Goal: Ask a question: Seek information or help from site administrators or community

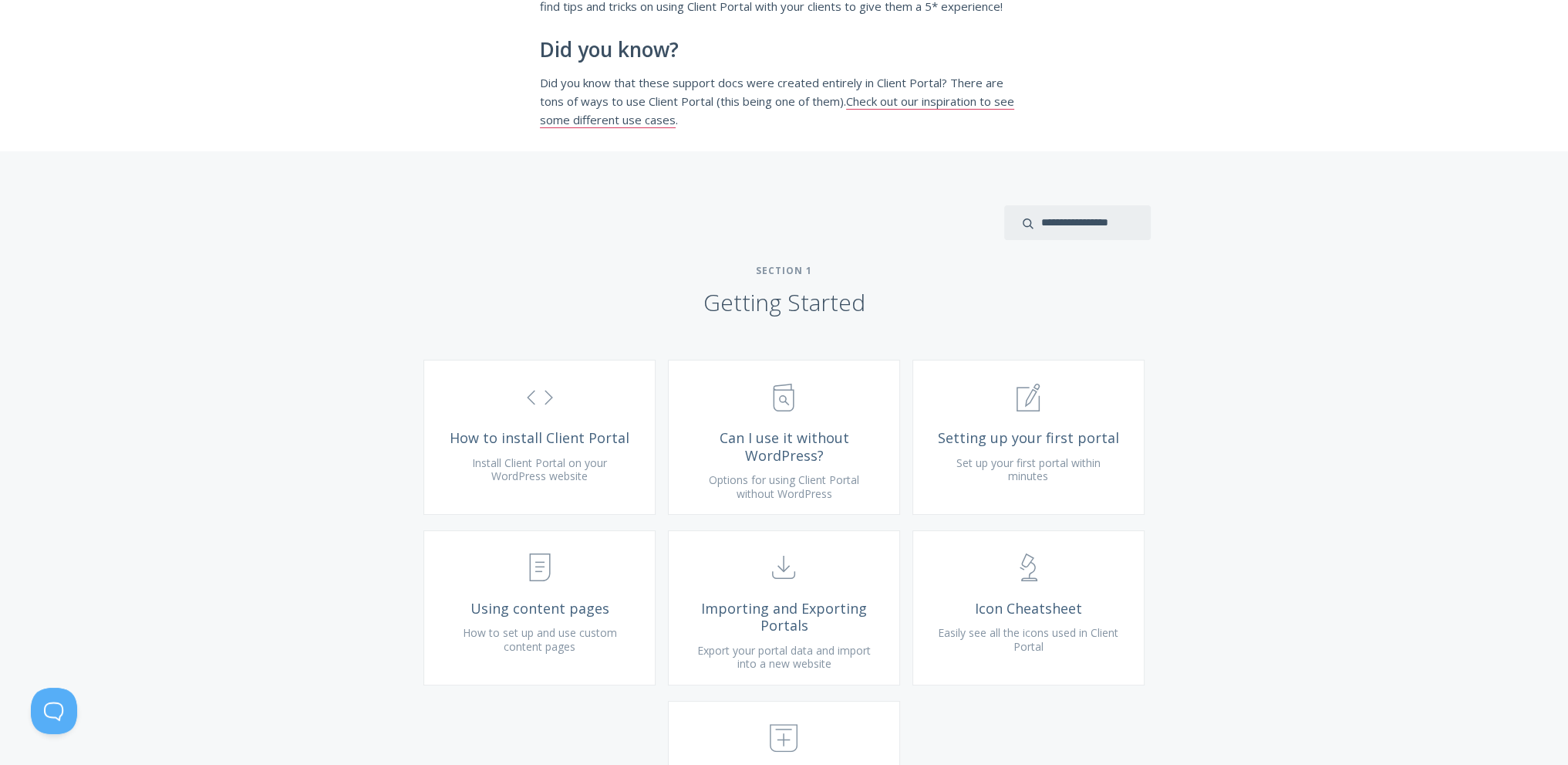
scroll to position [386, 0]
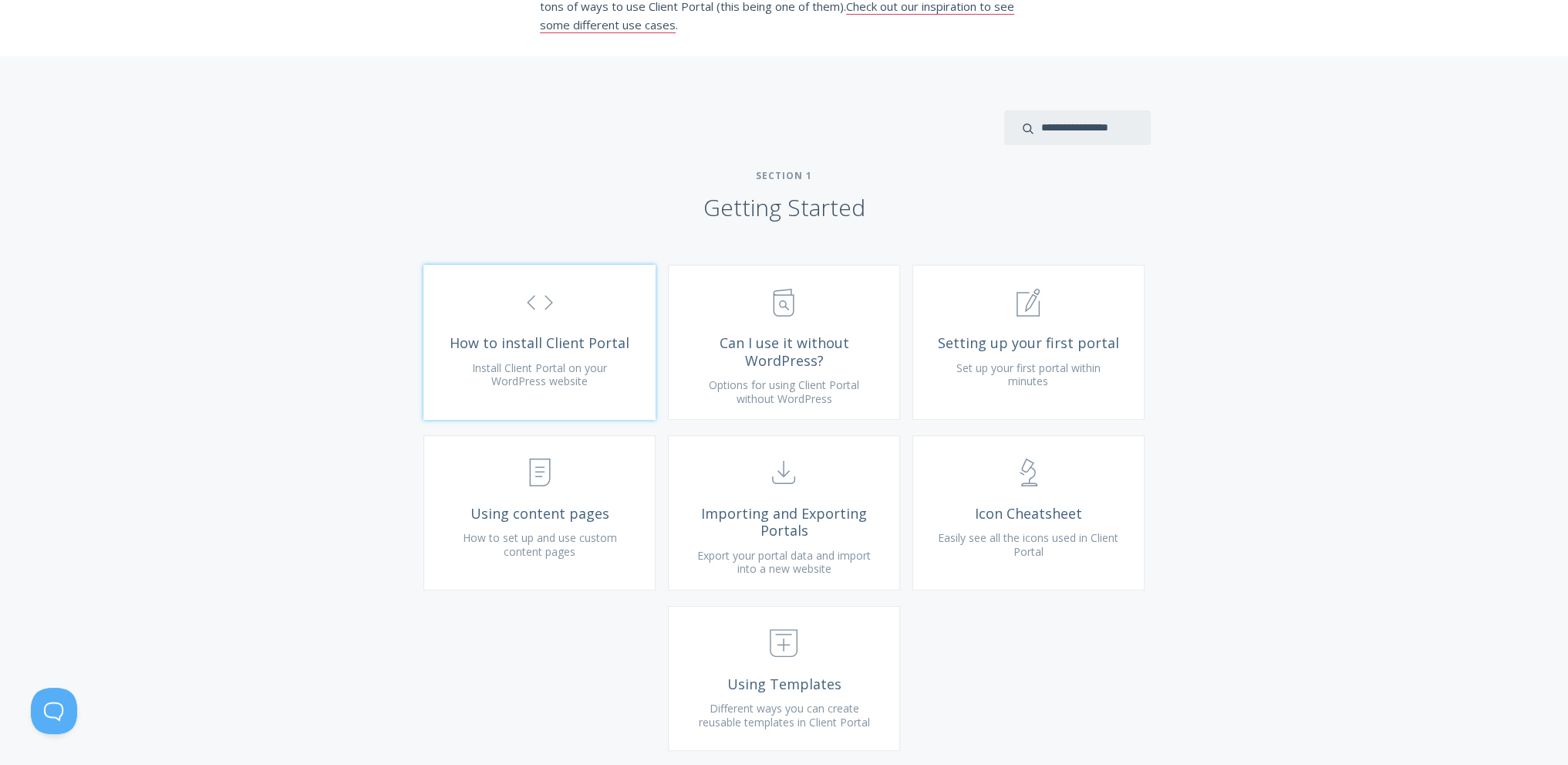
click at [543, 389] on span "Install Client Portal on your WordPress website" at bounding box center [539, 375] width 135 height 29
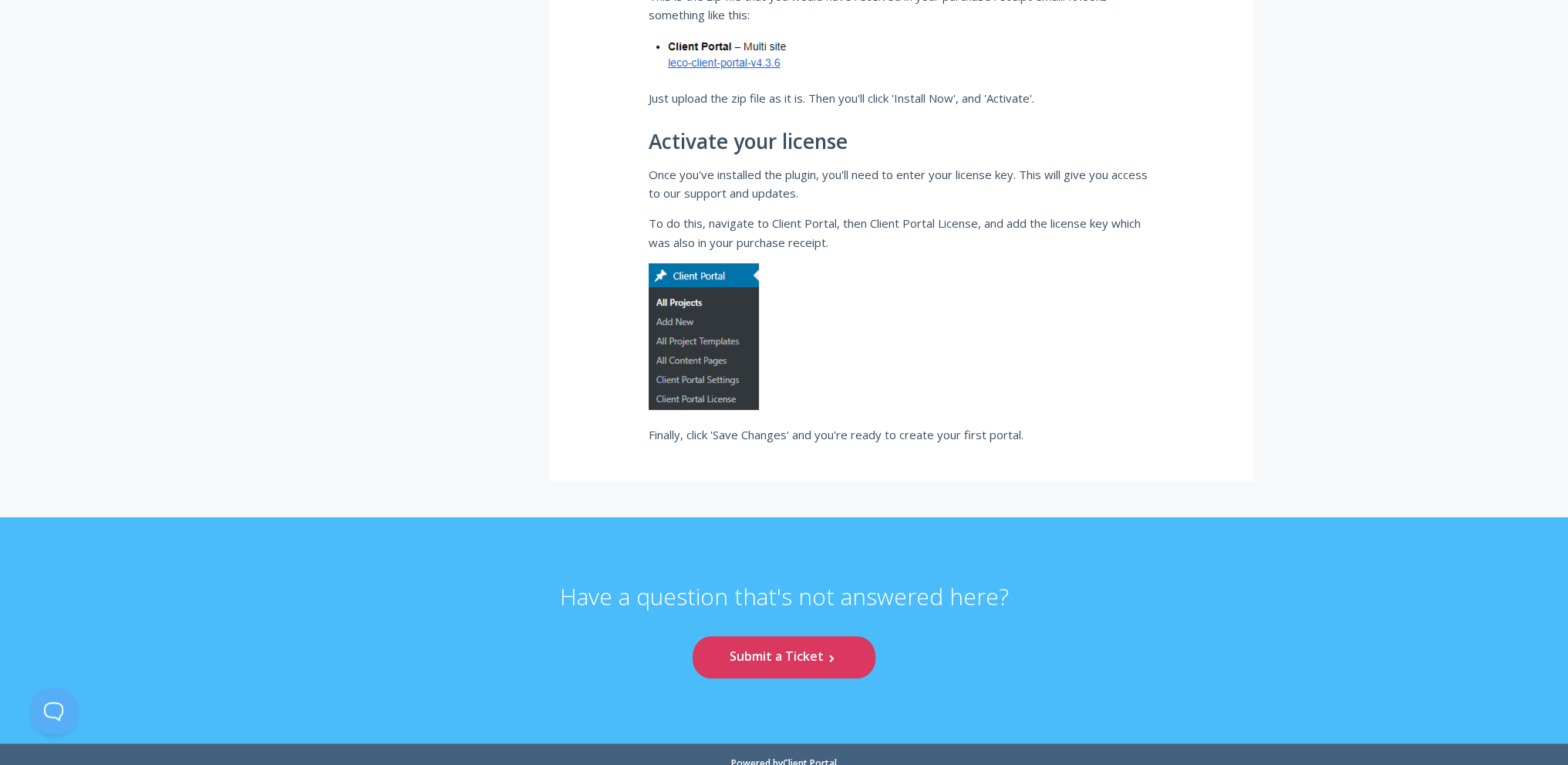
scroll to position [1056, 0]
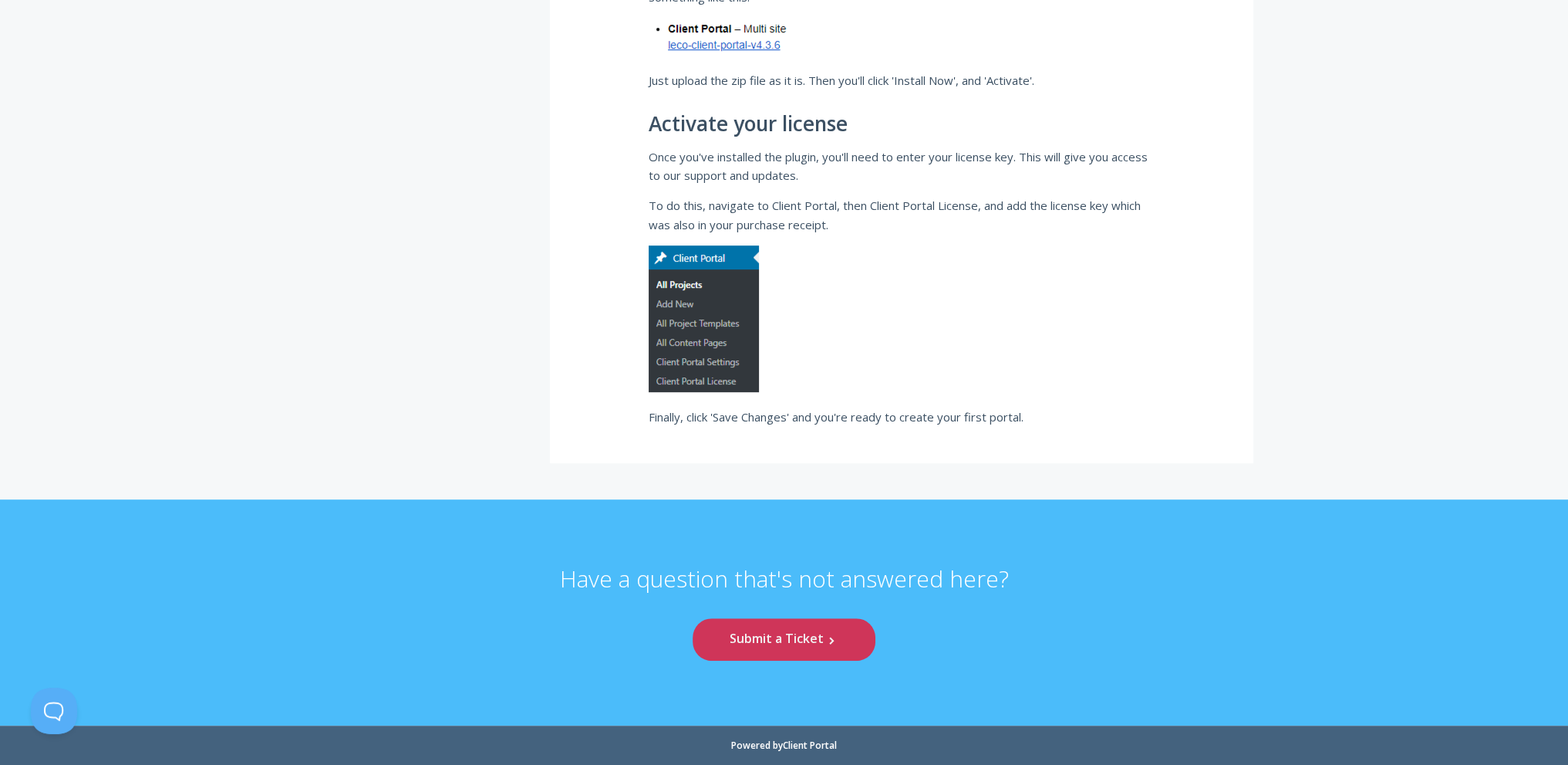
click at [808, 633] on link "Submit a Ticket .st0{fill:none;stroke:#000000;stroke-width:2;stroke-miterlimit:…" at bounding box center [784, 639] width 182 height 43
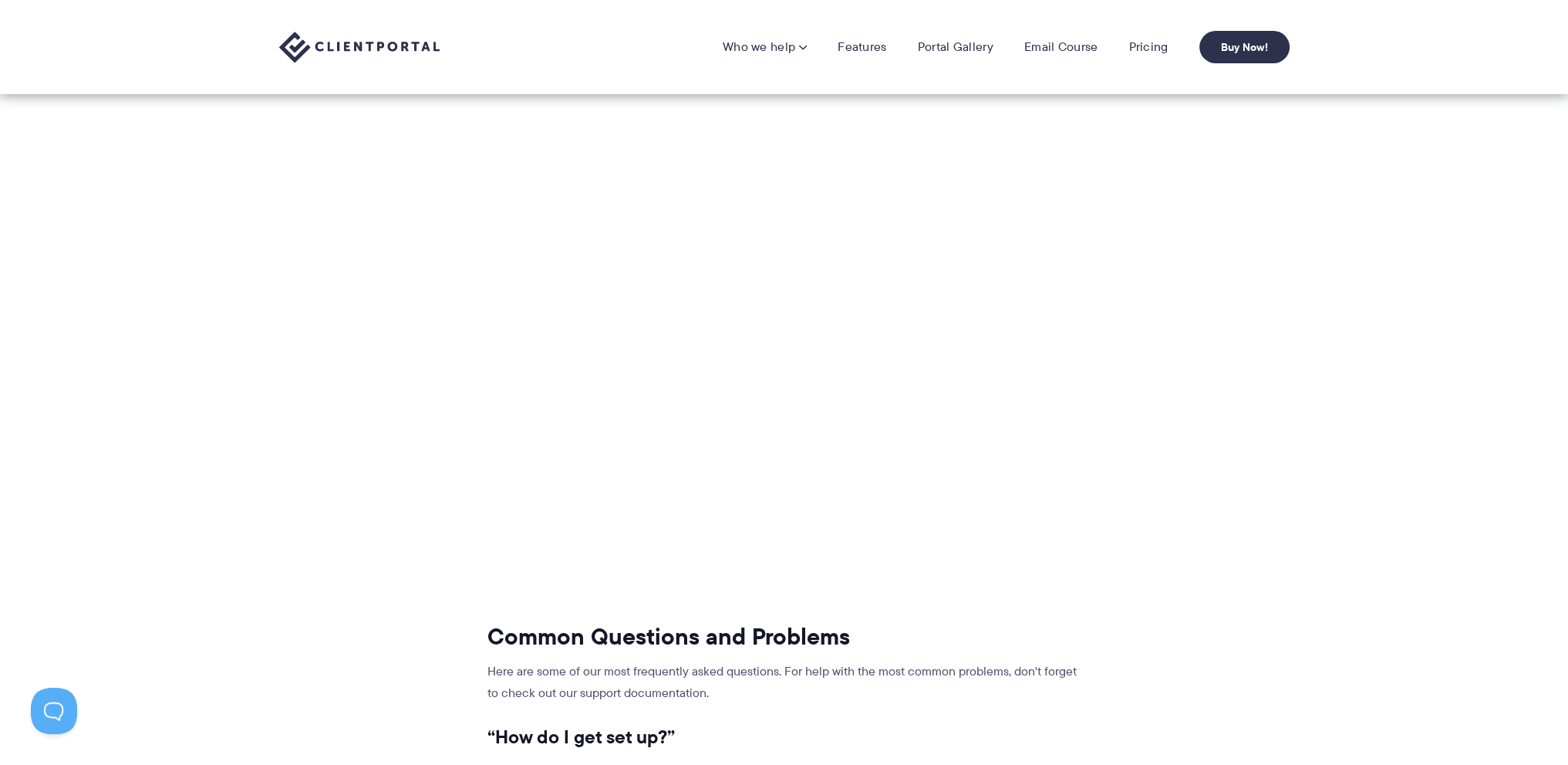
scroll to position [213, 0]
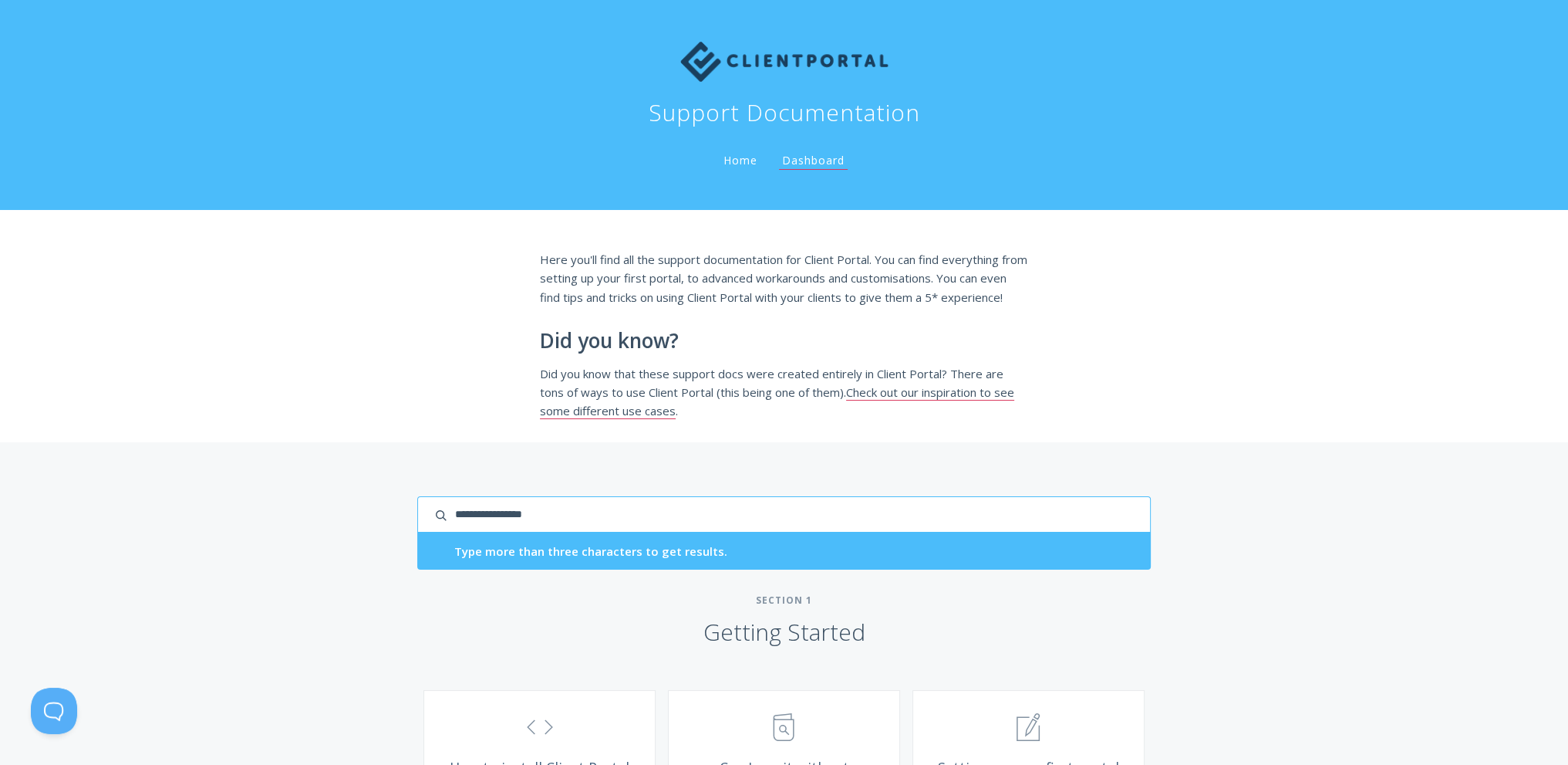
click at [1120, 527] on input "search input" at bounding box center [784, 515] width 733 height 37
type input "**********"
click at [590, 524] on input "**********" at bounding box center [784, 515] width 733 height 37
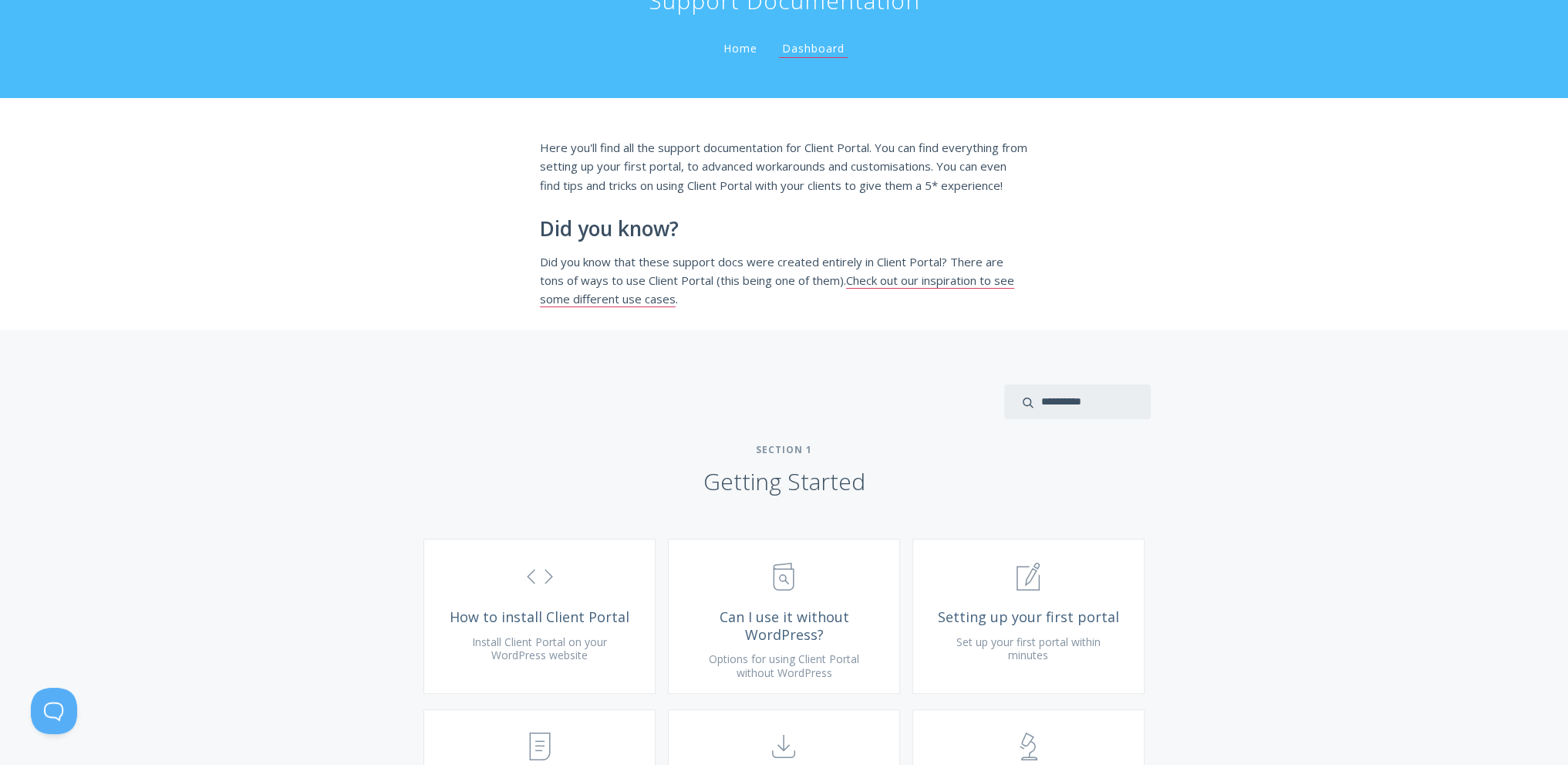
scroll to position [231, 0]
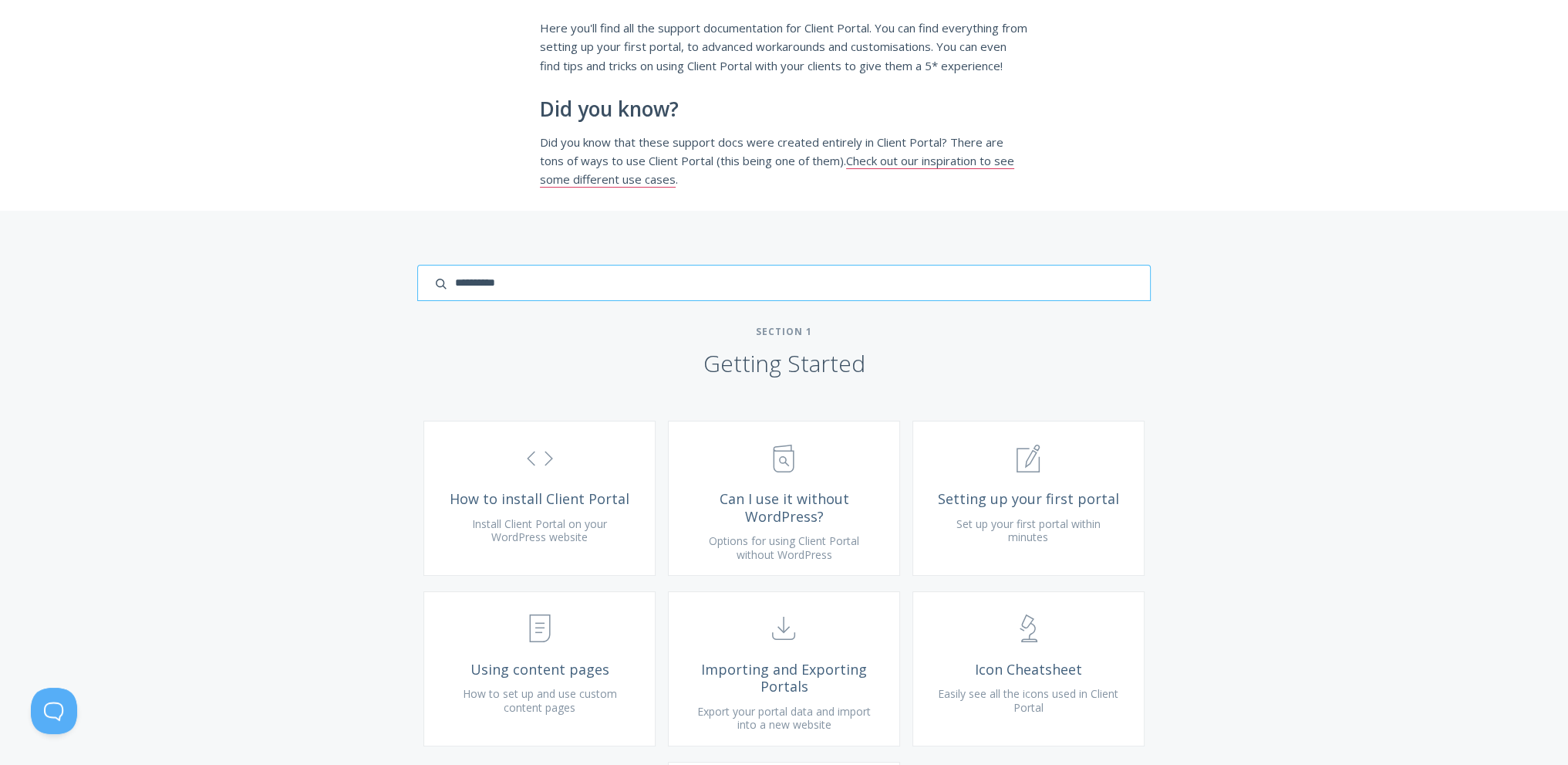
click at [1090, 301] on input "**********" at bounding box center [784, 283] width 733 height 37
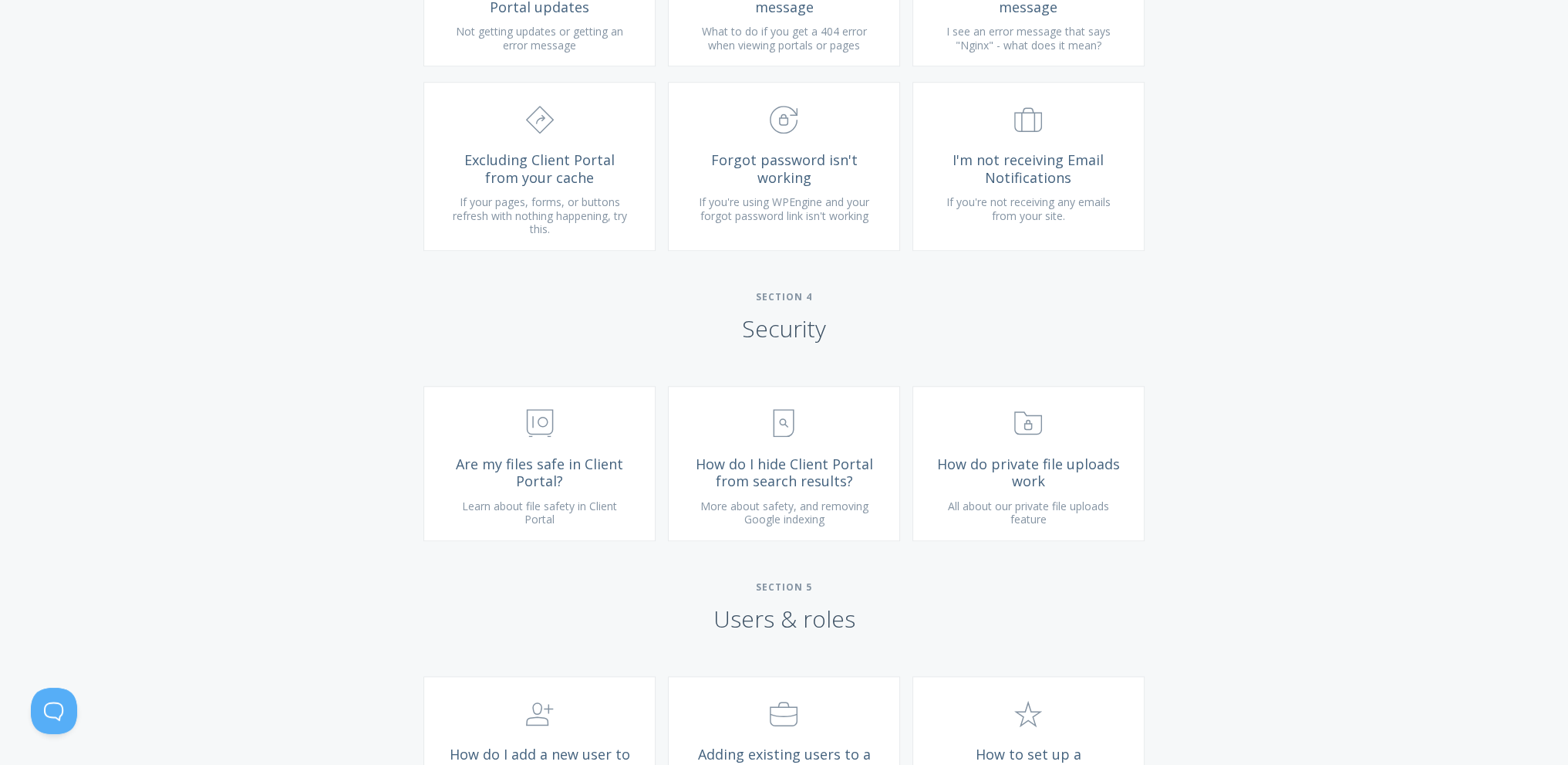
scroll to position [1846, 0]
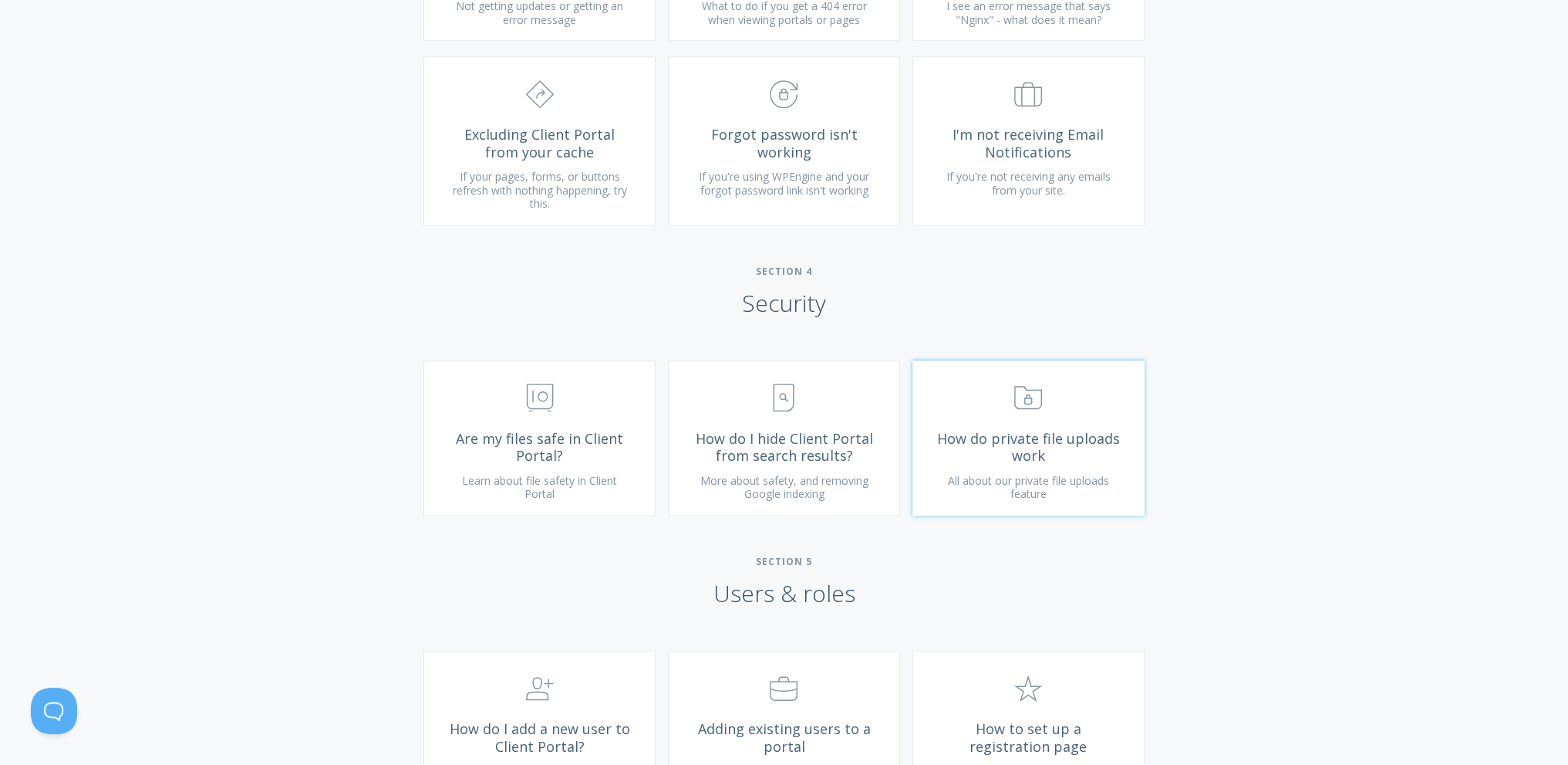
click at [1095, 464] on span "How do private file uploads work" at bounding box center [1029, 447] width 185 height 35
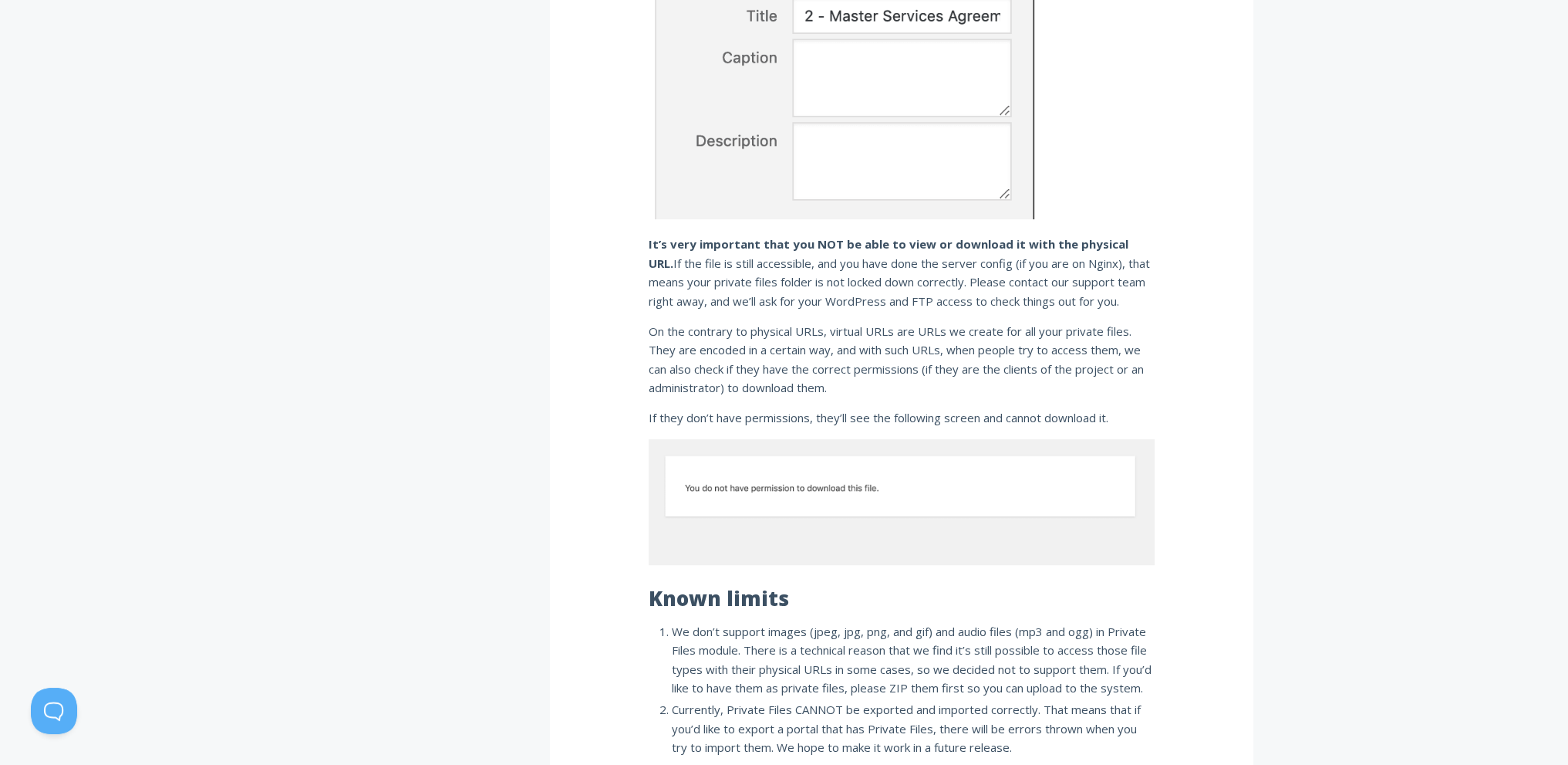
scroll to position [1003, 0]
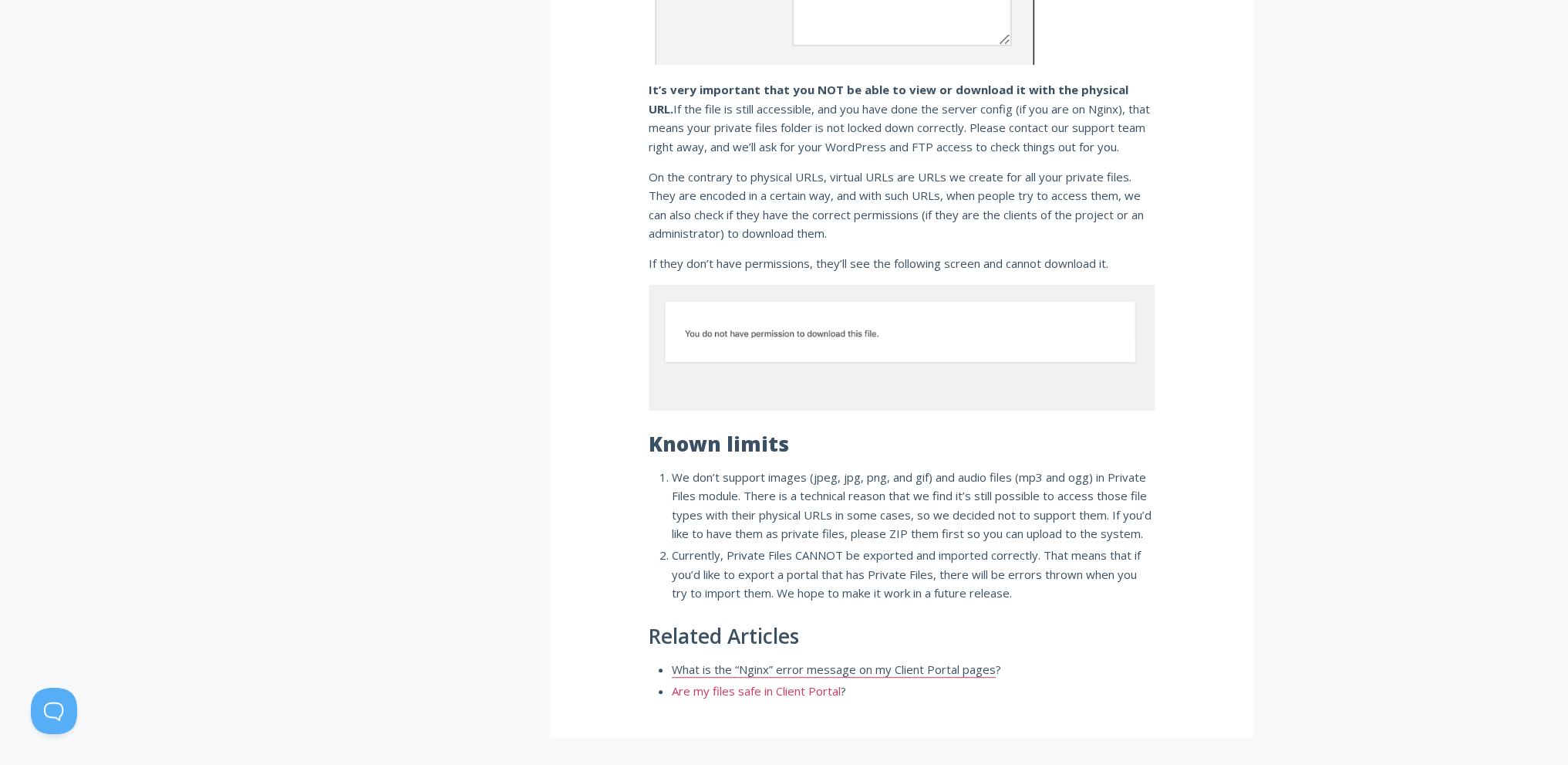
click at [803, 690] on link "Are my files safe in Client Portal" at bounding box center [756, 691] width 169 height 16
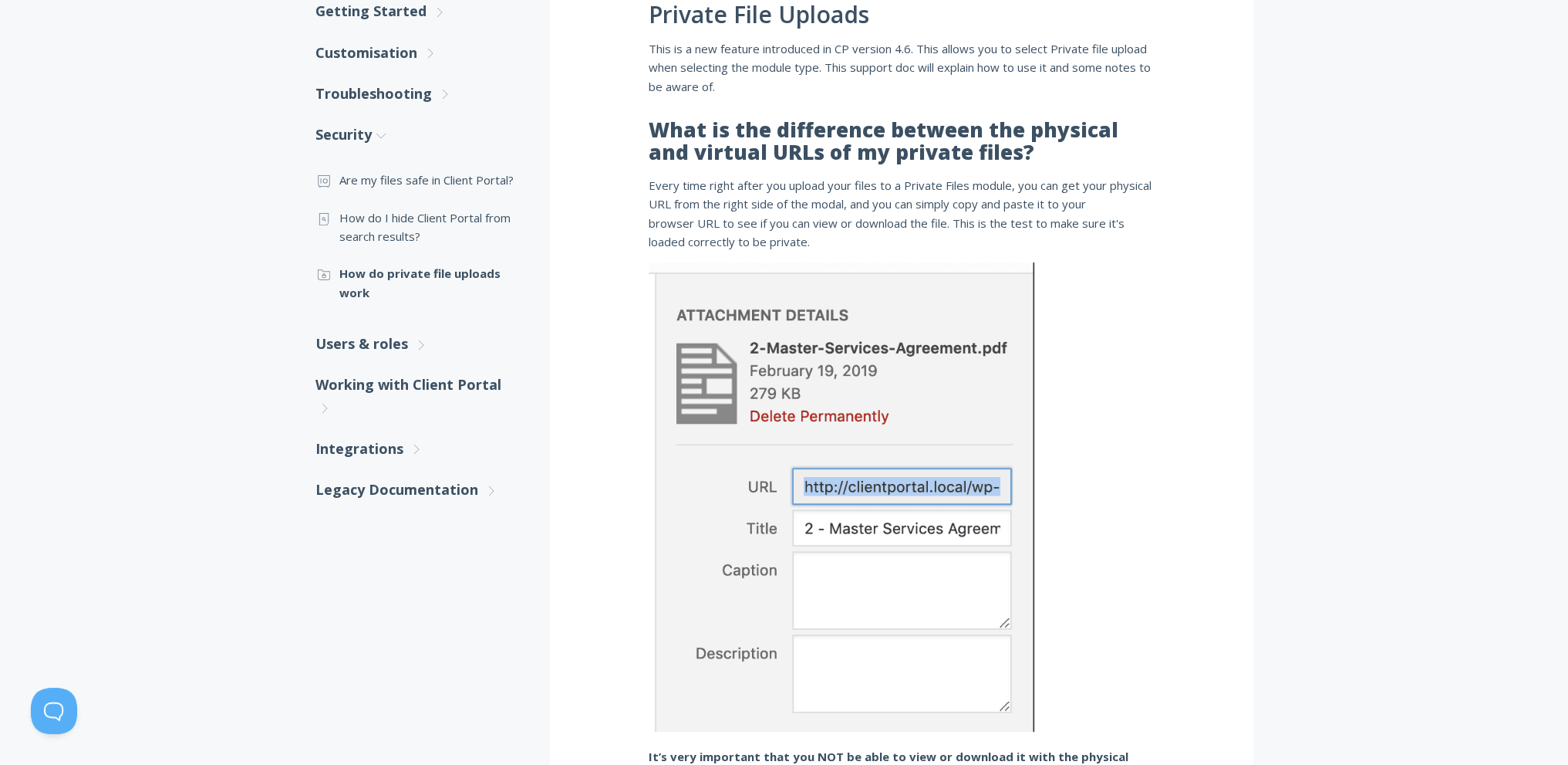
scroll to position [77, 0]
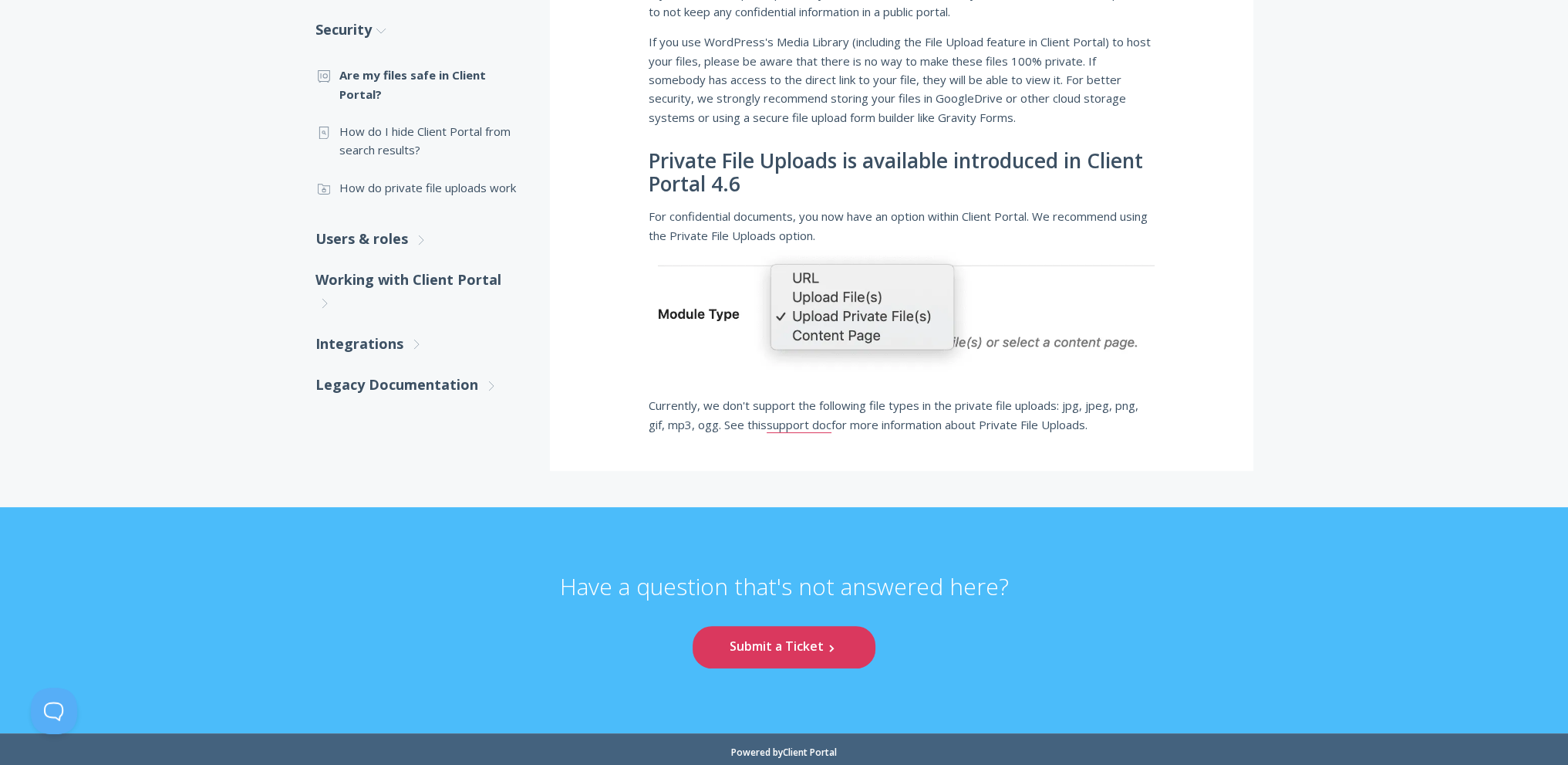
scroll to position [449, 0]
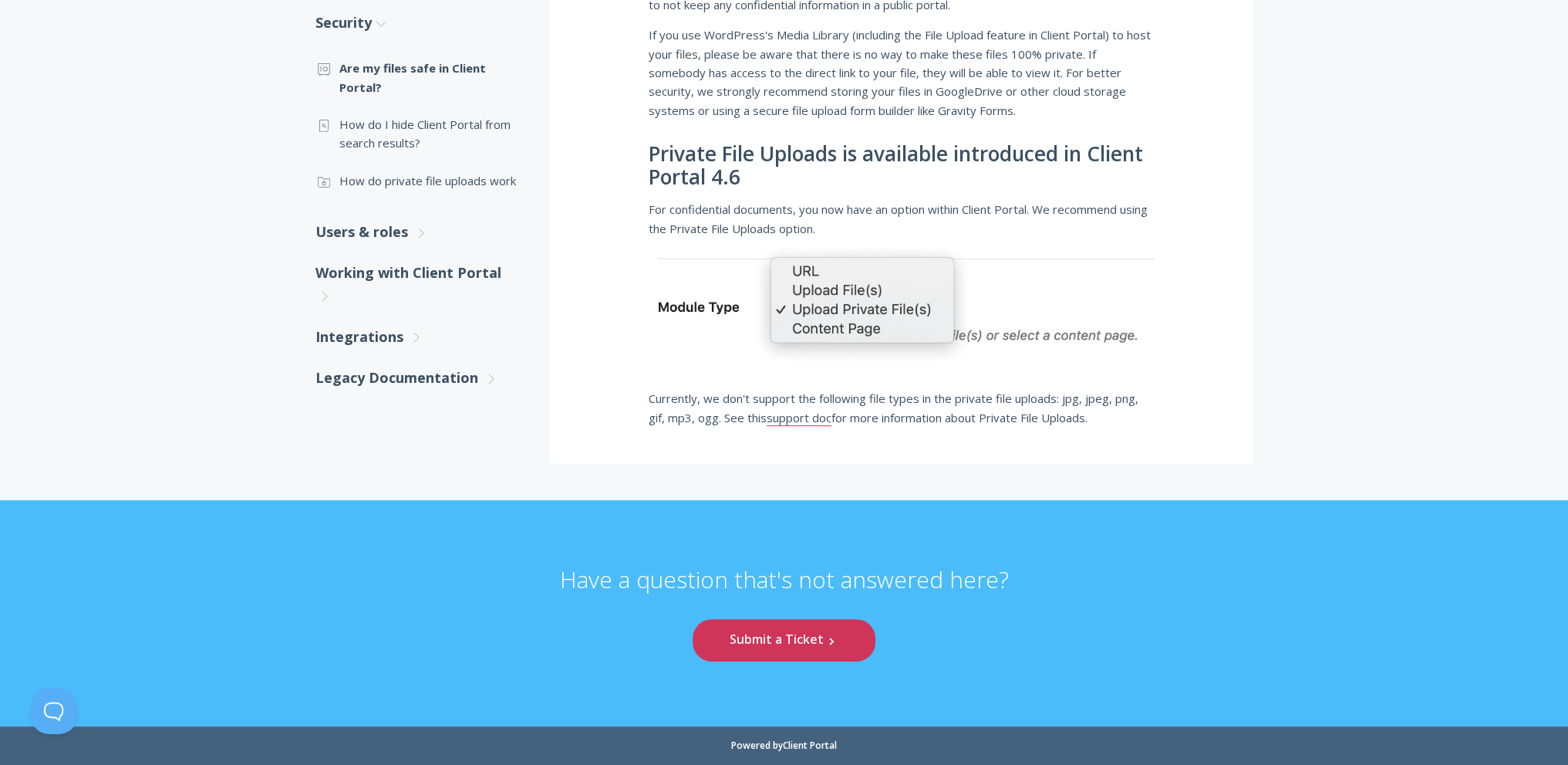
click at [815, 641] on link "Submit a Ticket .st0{fill:none;stroke:#000000;stroke-width:2;stroke-miterlimit:…" at bounding box center [784, 640] width 182 height 43
